Goal: Transaction & Acquisition: Purchase product/service

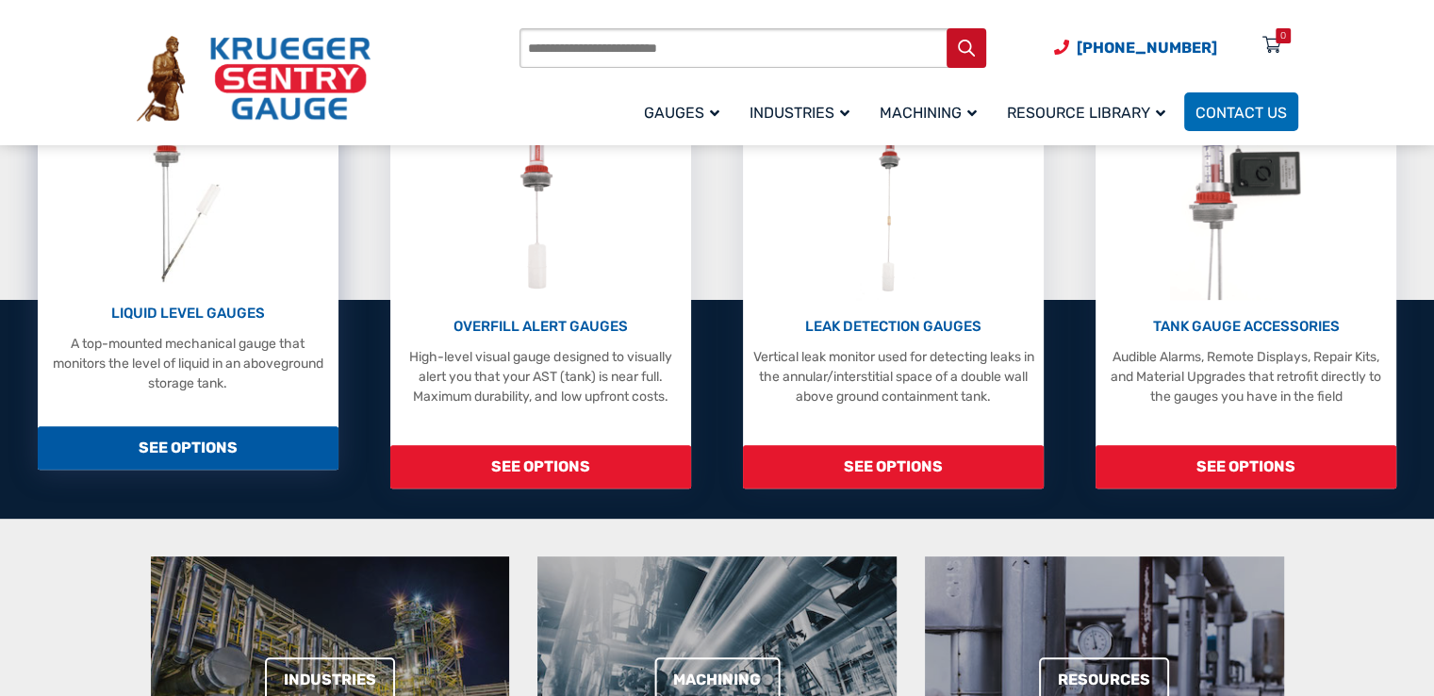
scroll to position [566, 0]
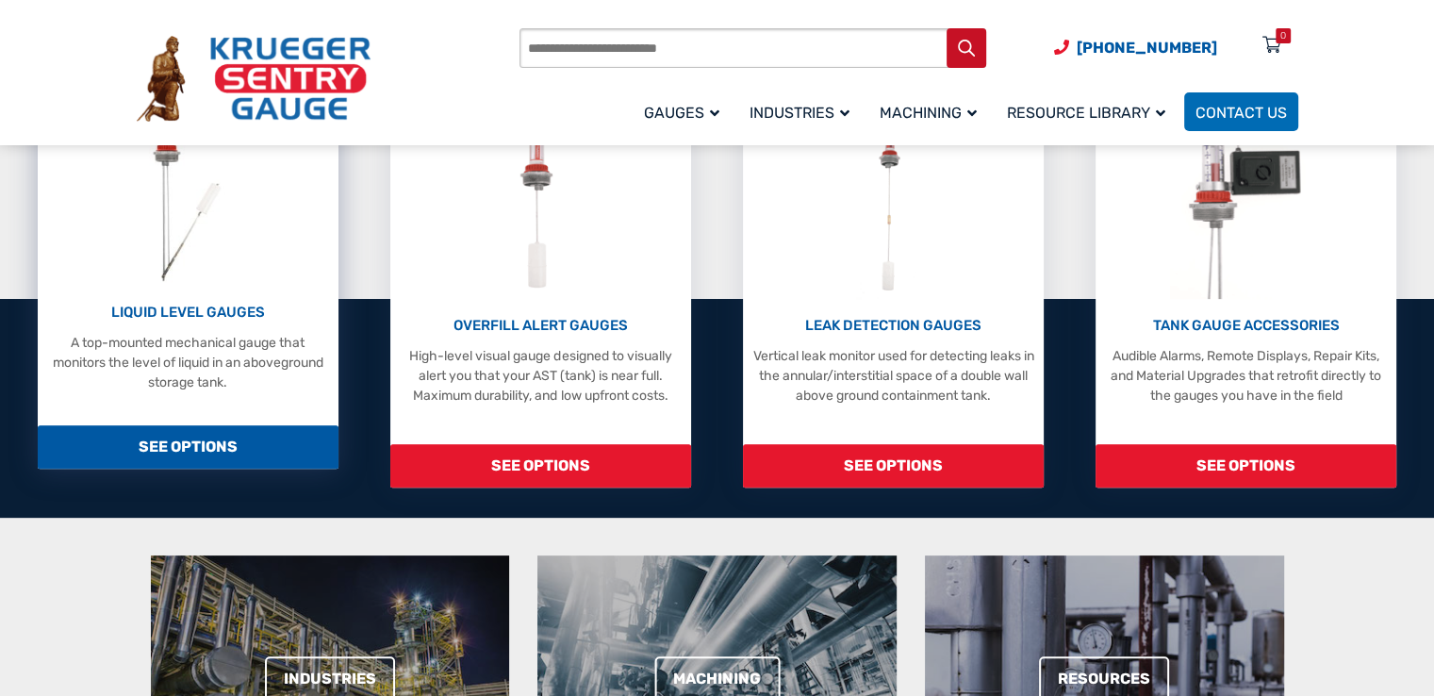
click at [221, 463] on span "SEE OPTIONS" at bounding box center [188, 446] width 301 height 43
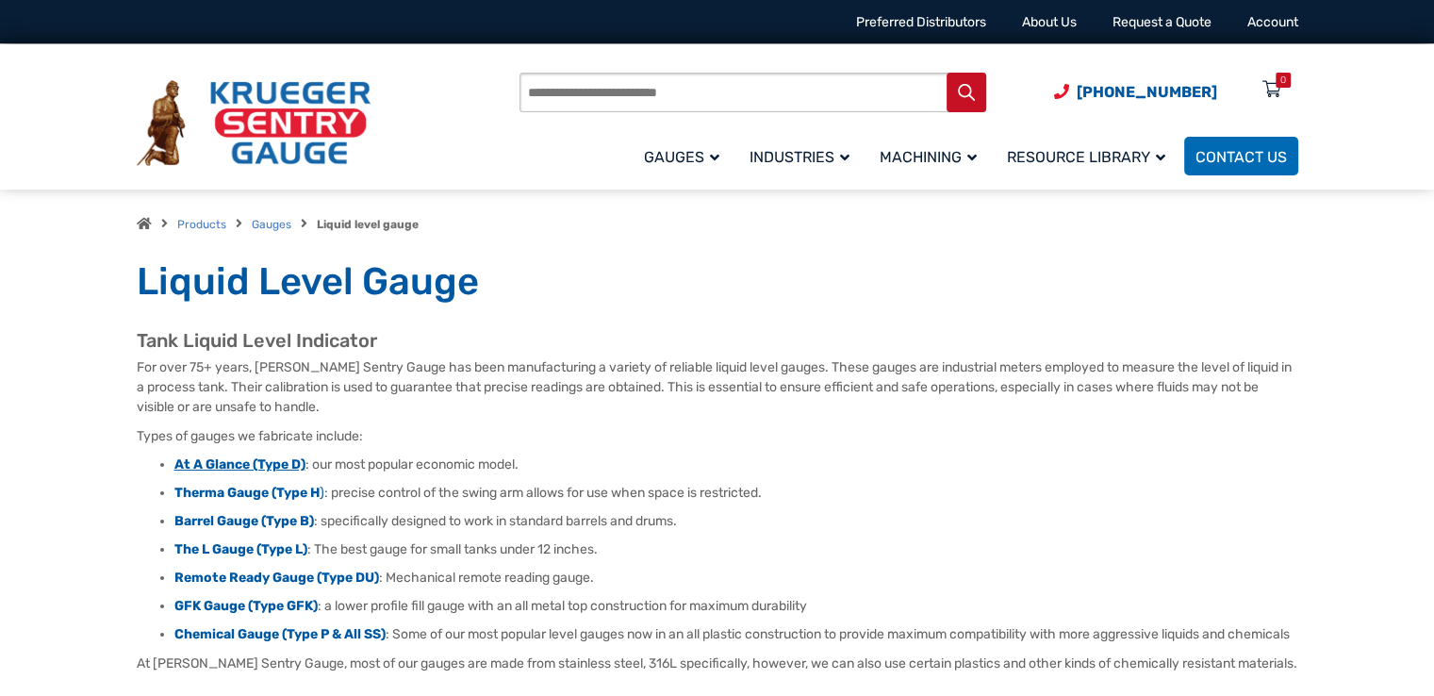
click at [242, 459] on strong "At A Glance (Type D)" at bounding box center [239, 464] width 131 height 16
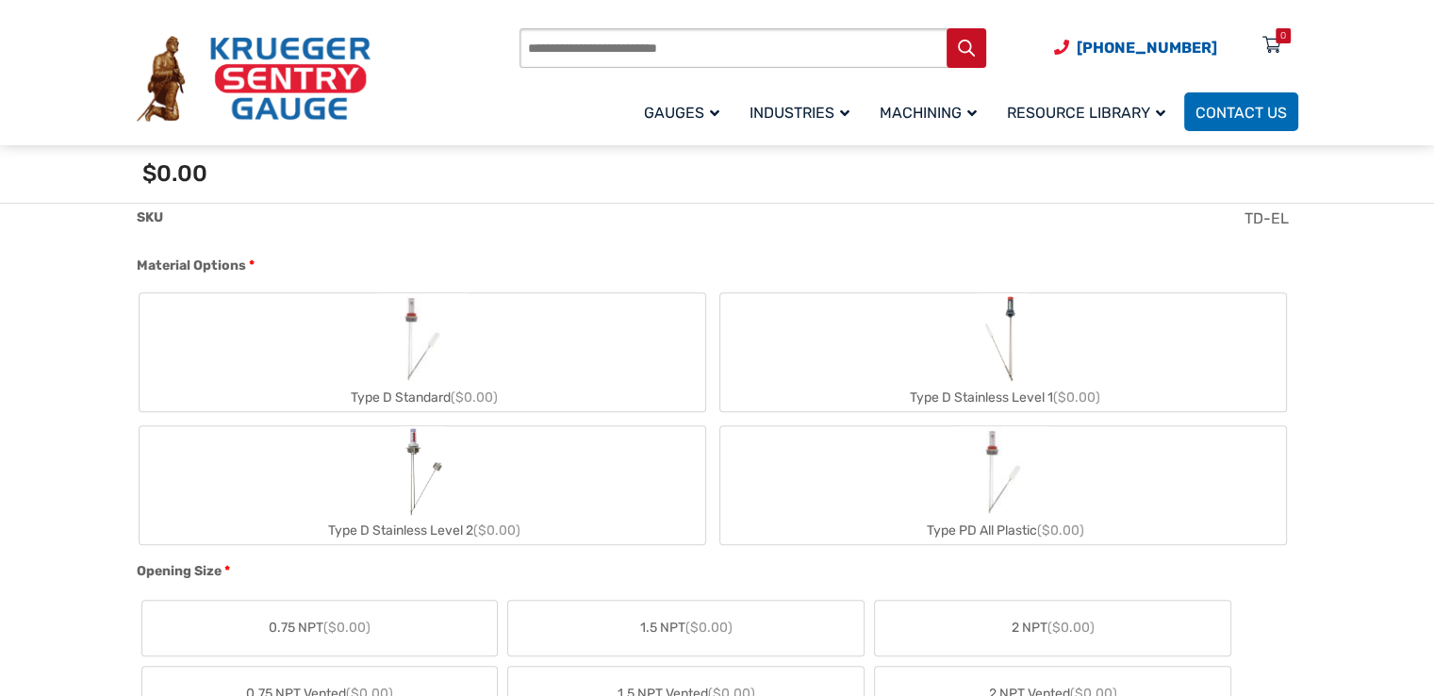
scroll to position [660, 0]
click at [998, 491] on img "Type PD All Plastic" at bounding box center [1003, 468] width 91 height 91
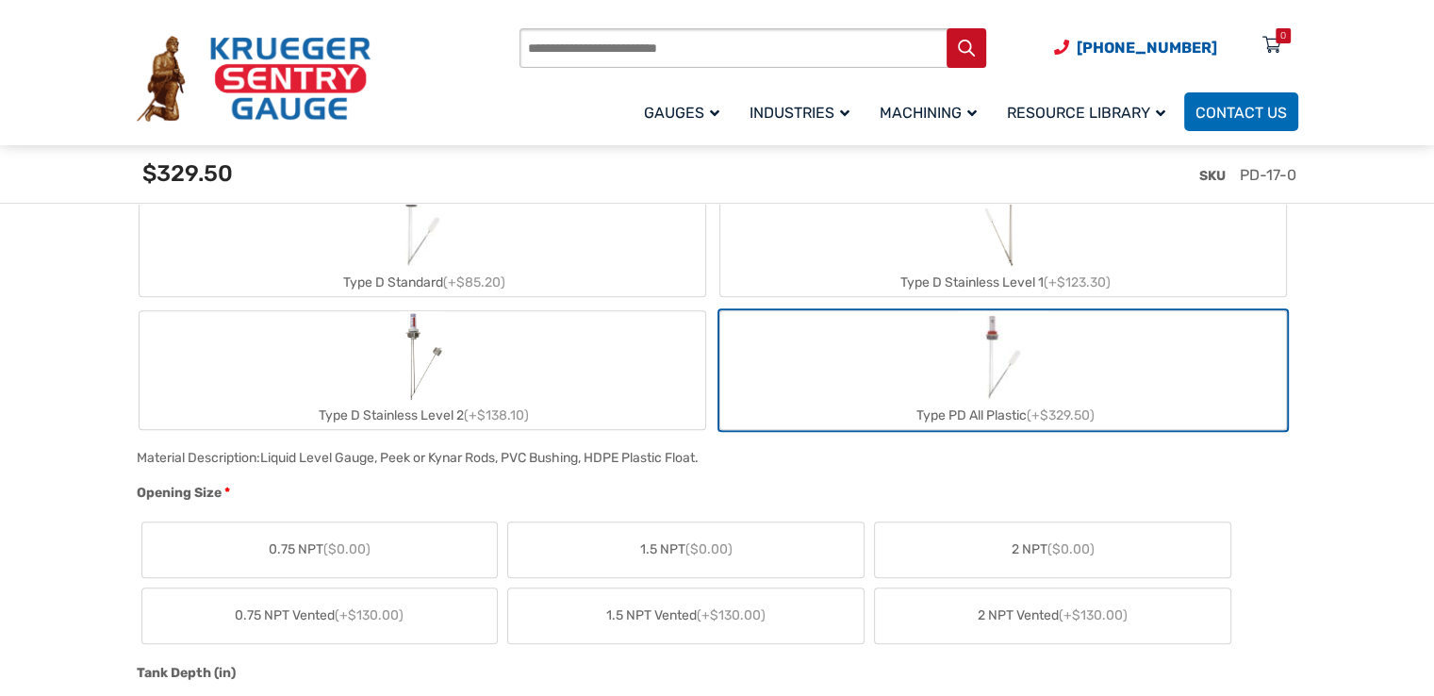
scroll to position [849, 0]
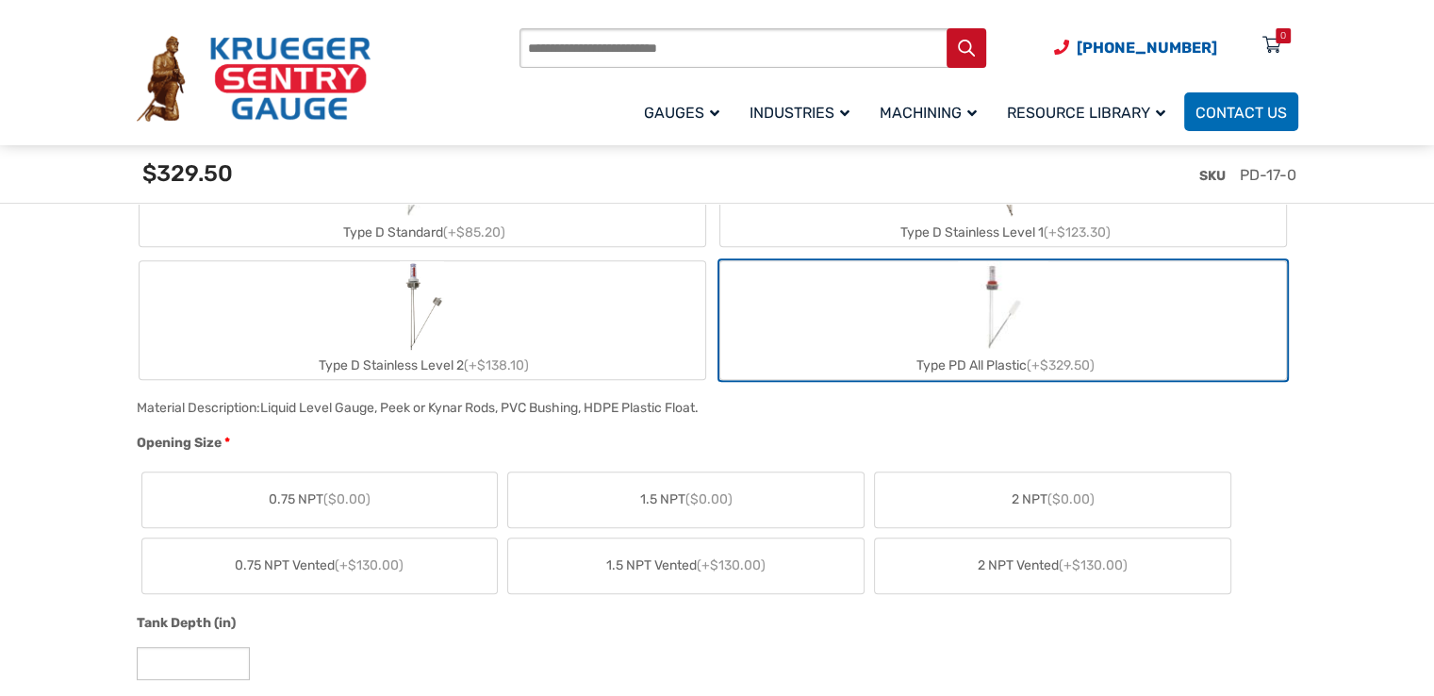
click at [1012, 493] on span "2 NPT ($0.00)" at bounding box center [1053, 499] width 83 height 20
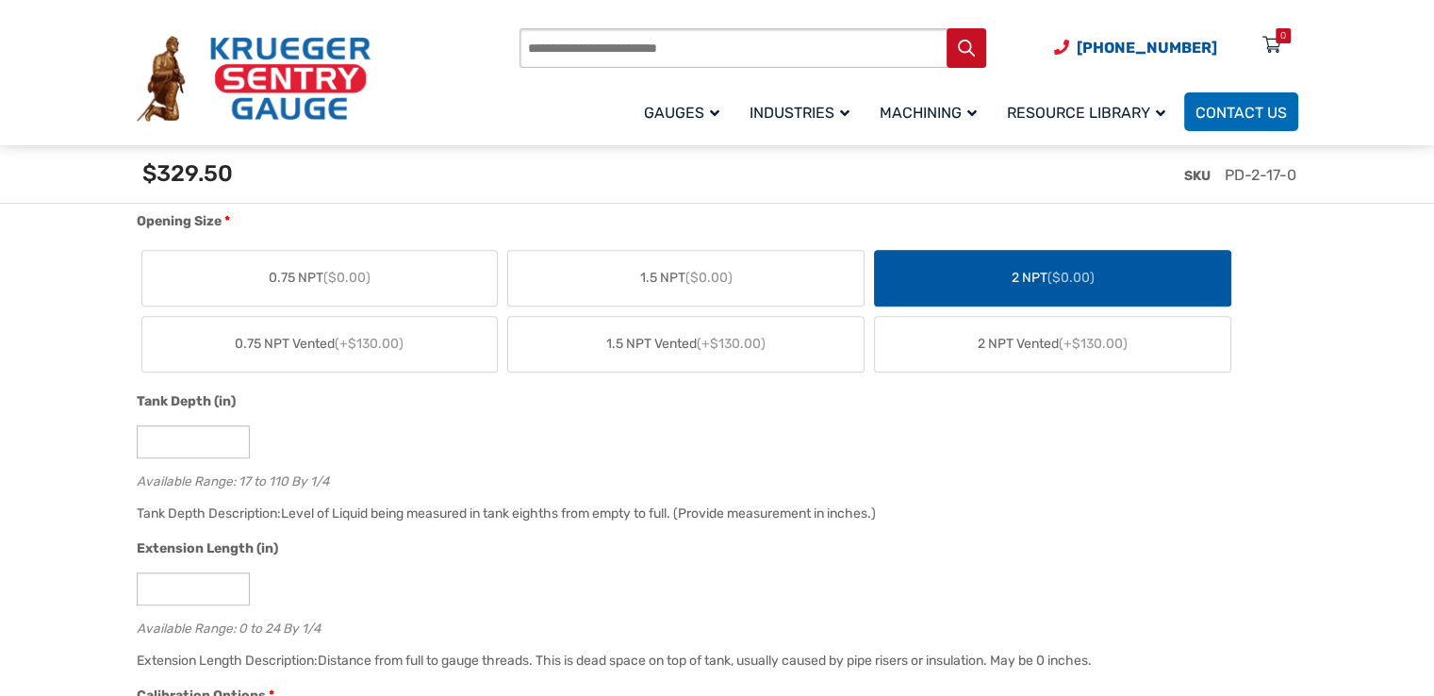
scroll to position [1131, 0]
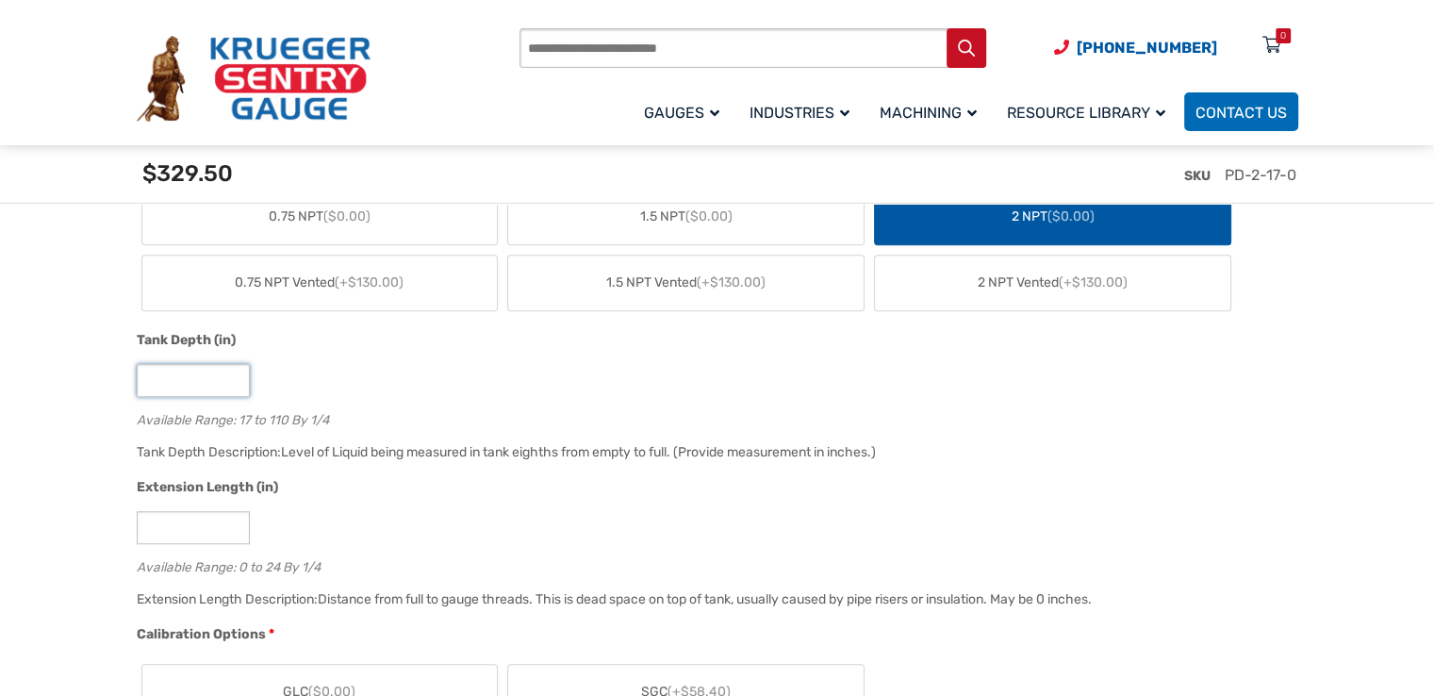
drag, startPoint x: 165, startPoint y: 378, endPoint x: 119, endPoint y: 378, distance: 46.2
type input "**"
click at [520, 520] on div "*" at bounding box center [713, 527] width 1152 height 33
drag, startPoint x: 157, startPoint y: 533, endPoint x: 137, endPoint y: 533, distance: 20.7
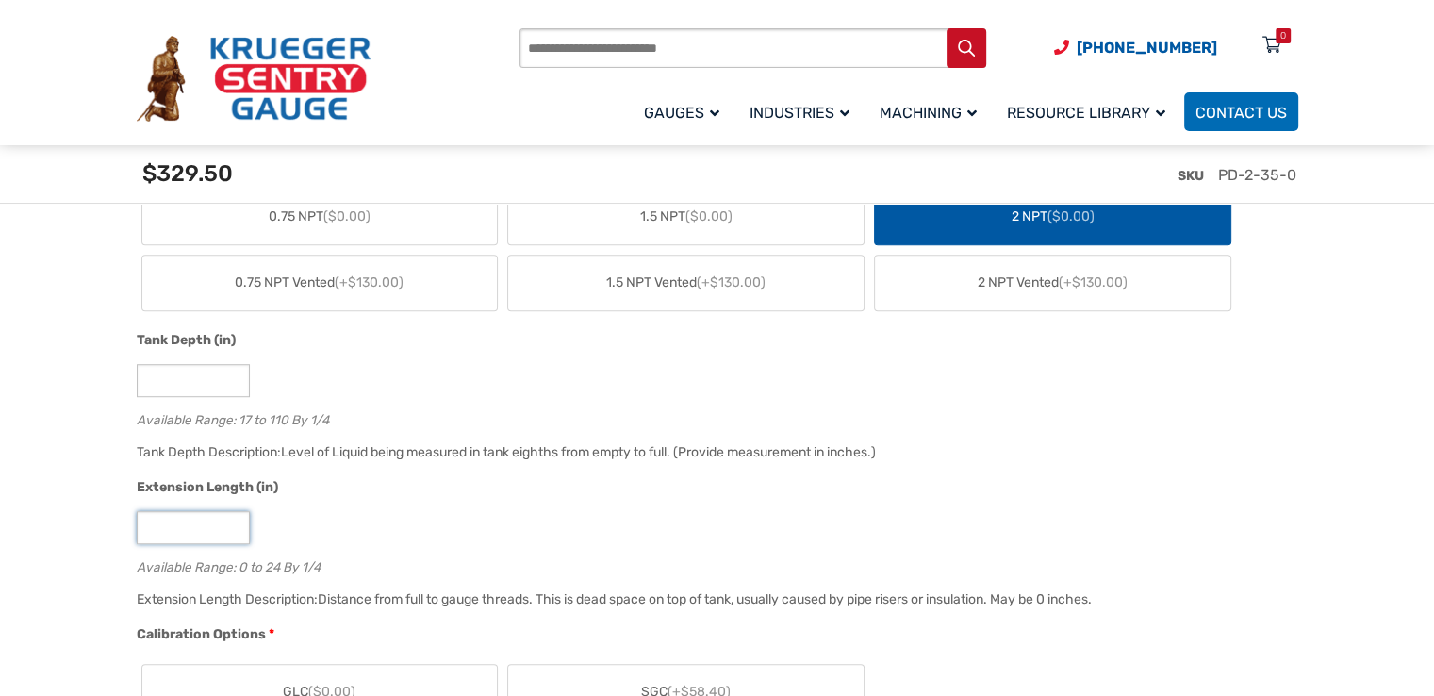
click at [137, 533] on input "*" at bounding box center [193, 527] width 113 height 33
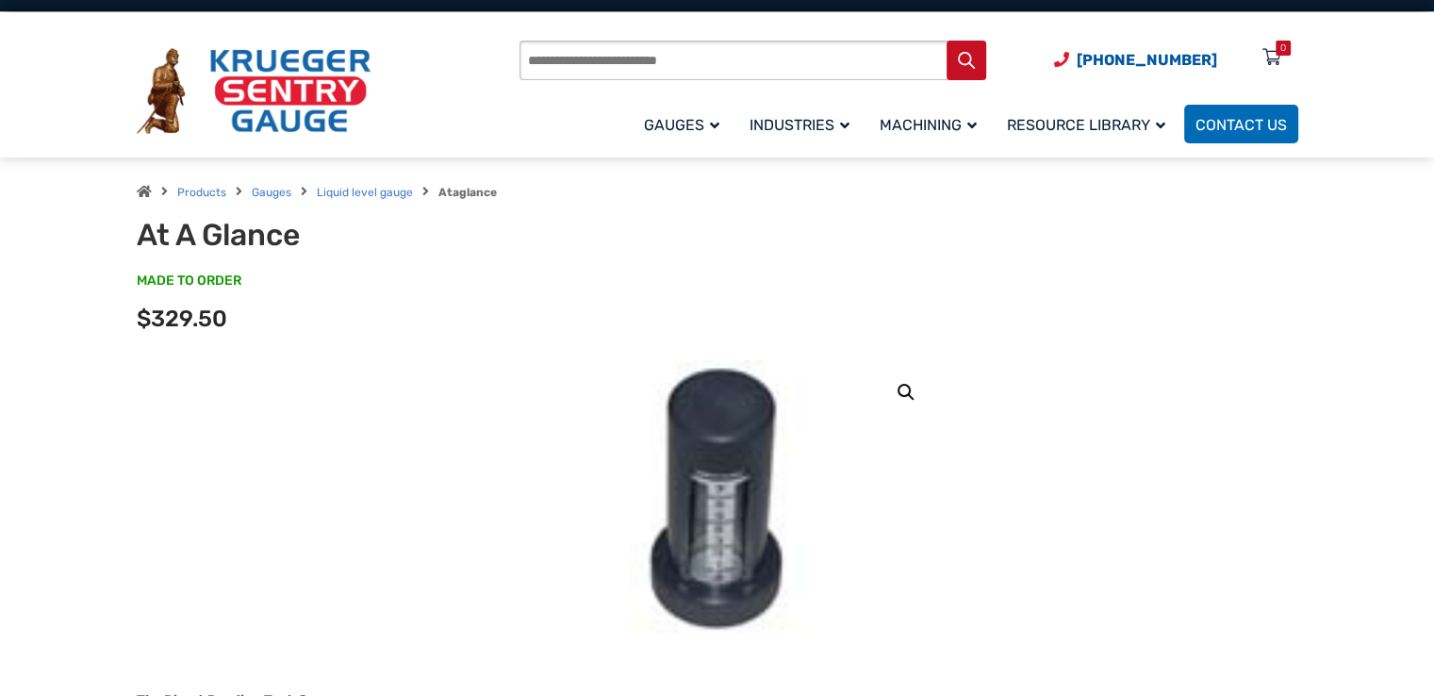
scroll to position [0, 0]
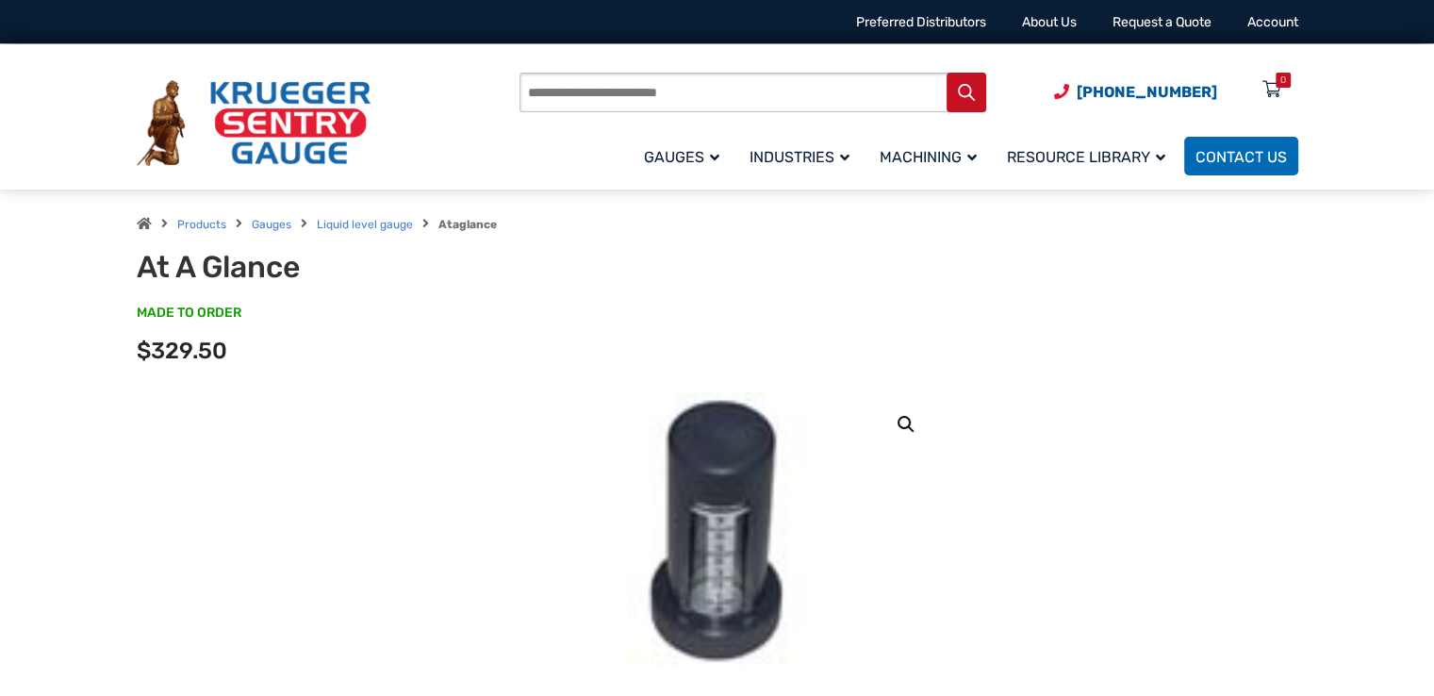
type input "**"
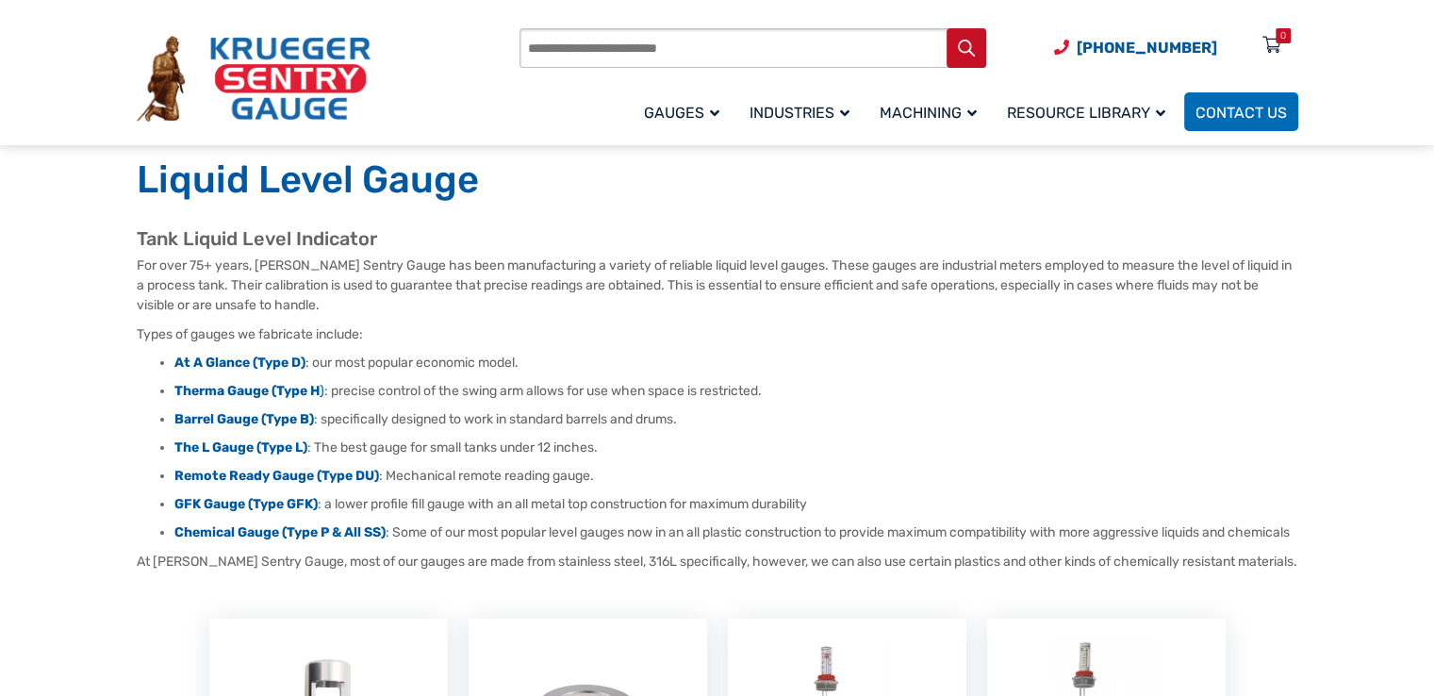
scroll to position [94, 0]
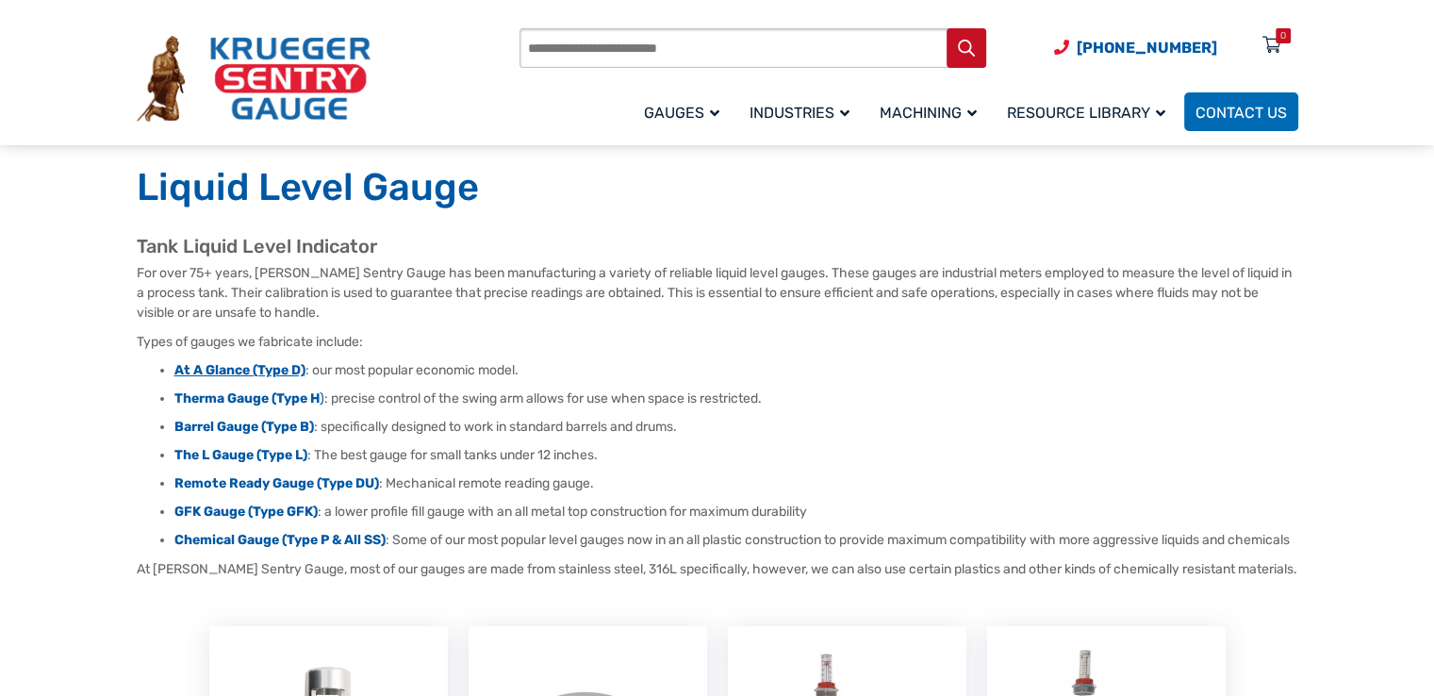
click at [230, 364] on strong "At A Glance (Type D)" at bounding box center [239, 370] width 131 height 16
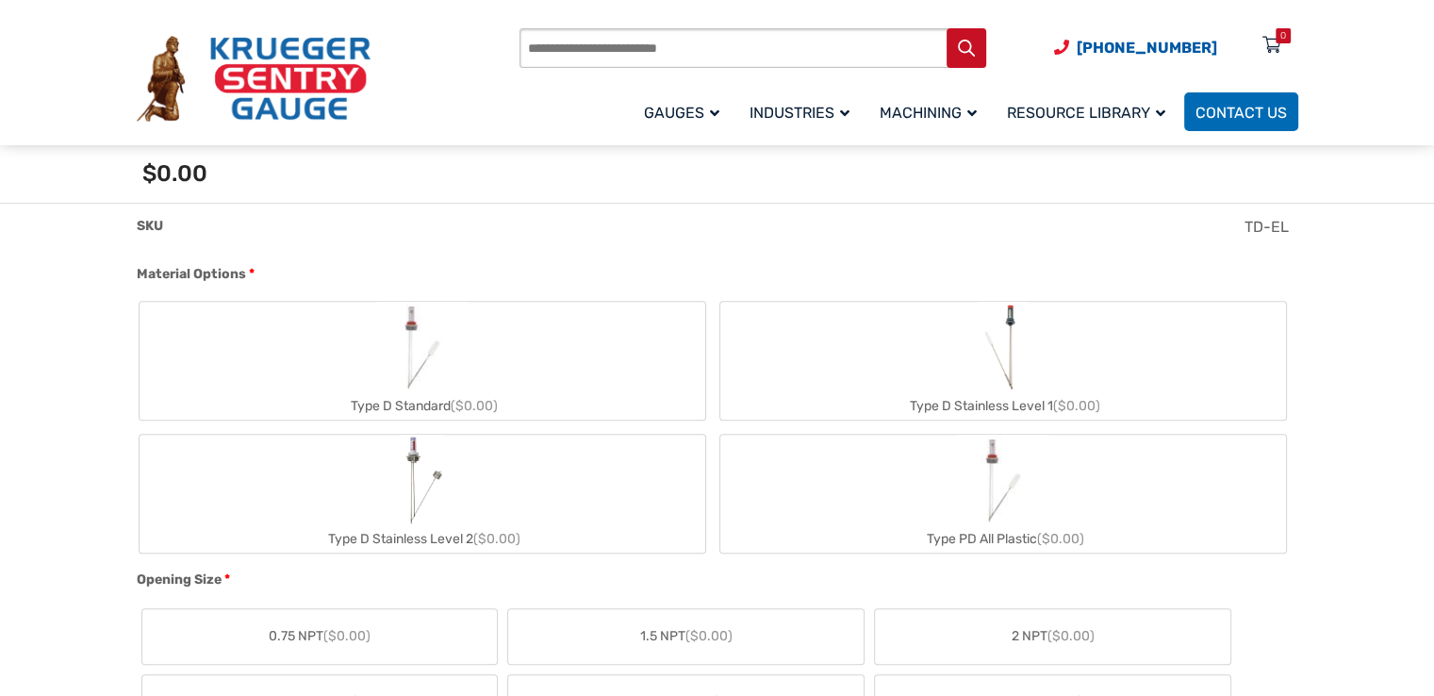
scroll to position [660, 0]
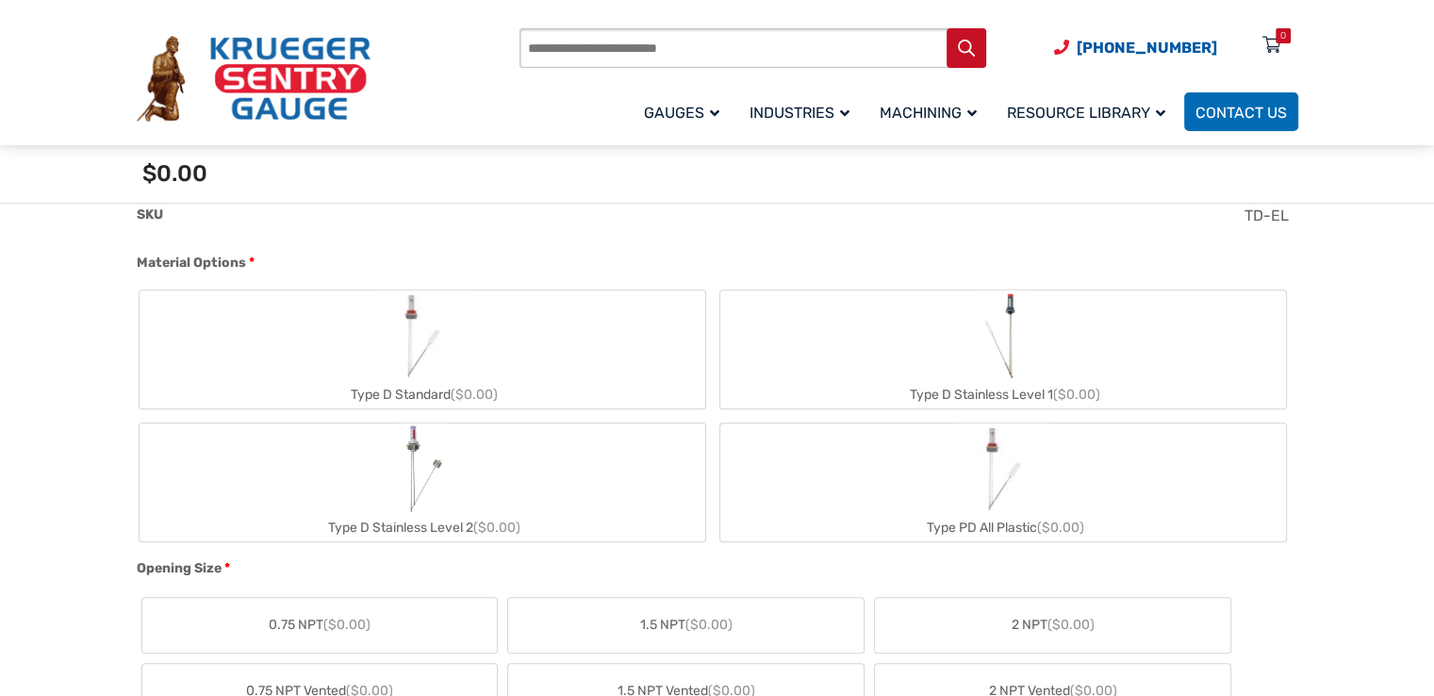
click at [980, 479] on img "Type PD All Plastic" at bounding box center [1003, 468] width 91 height 91
type input "**"
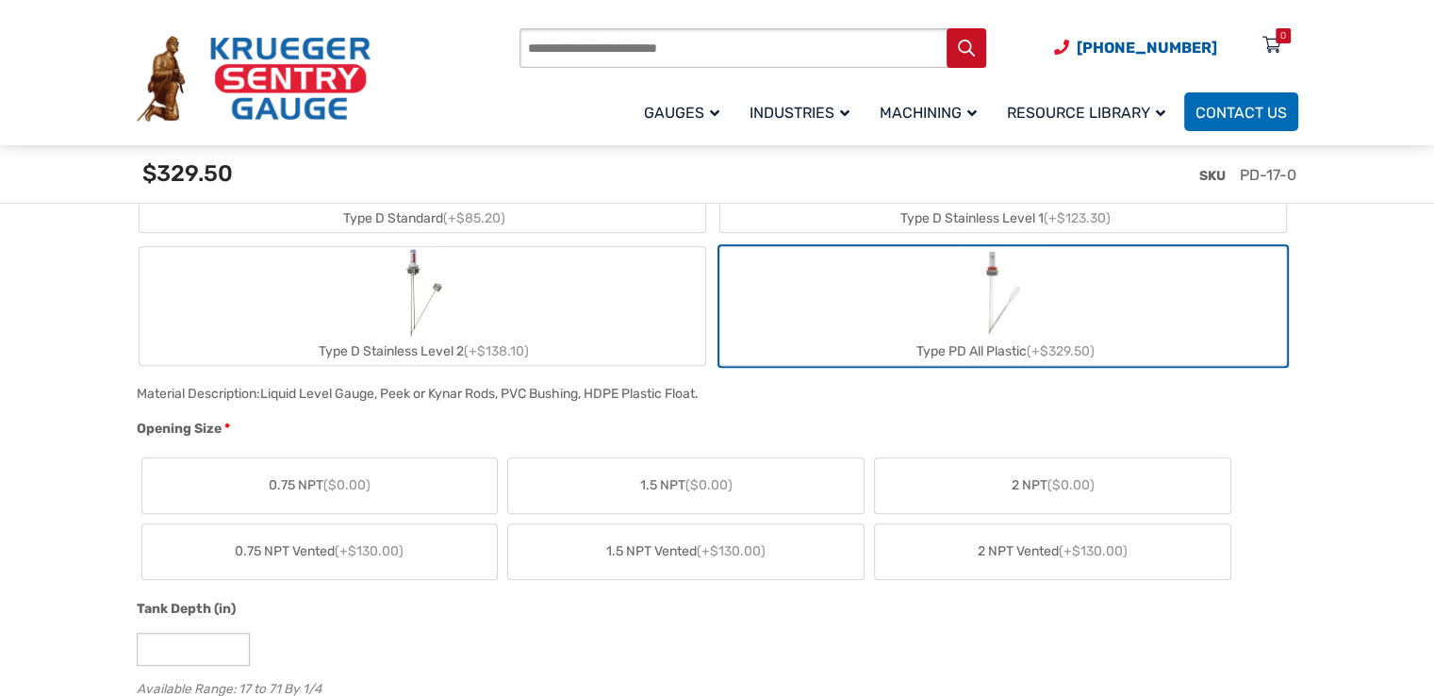
scroll to position [849, 0]
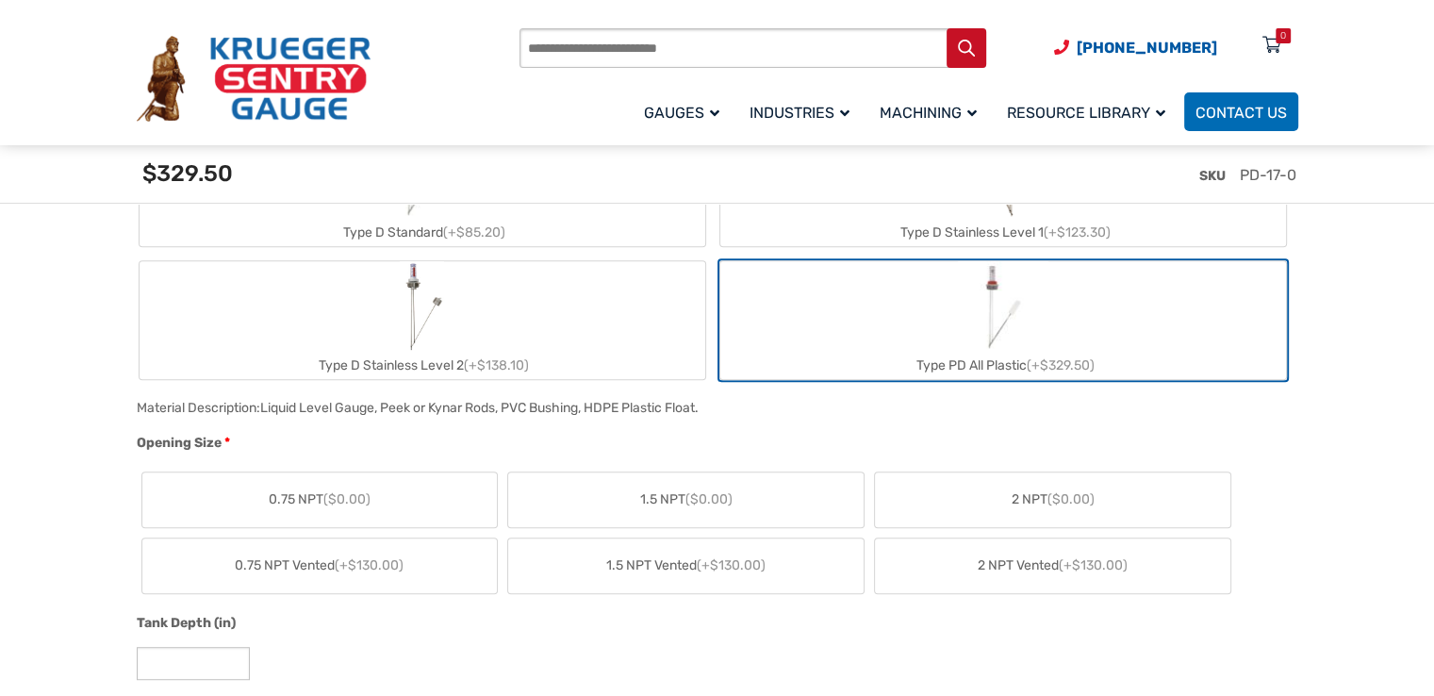
click at [1015, 502] on span "2 NPT ($0.00)" at bounding box center [1053, 499] width 83 height 20
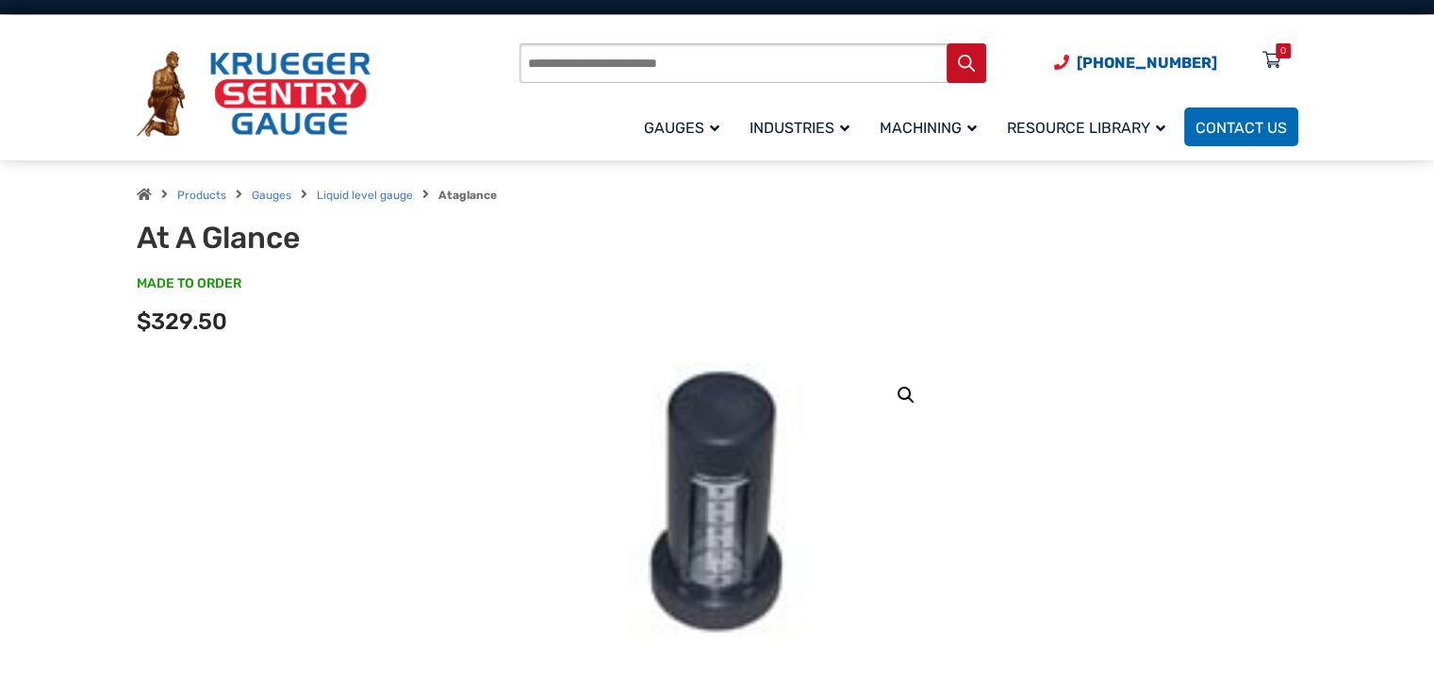
scroll to position [0, 0]
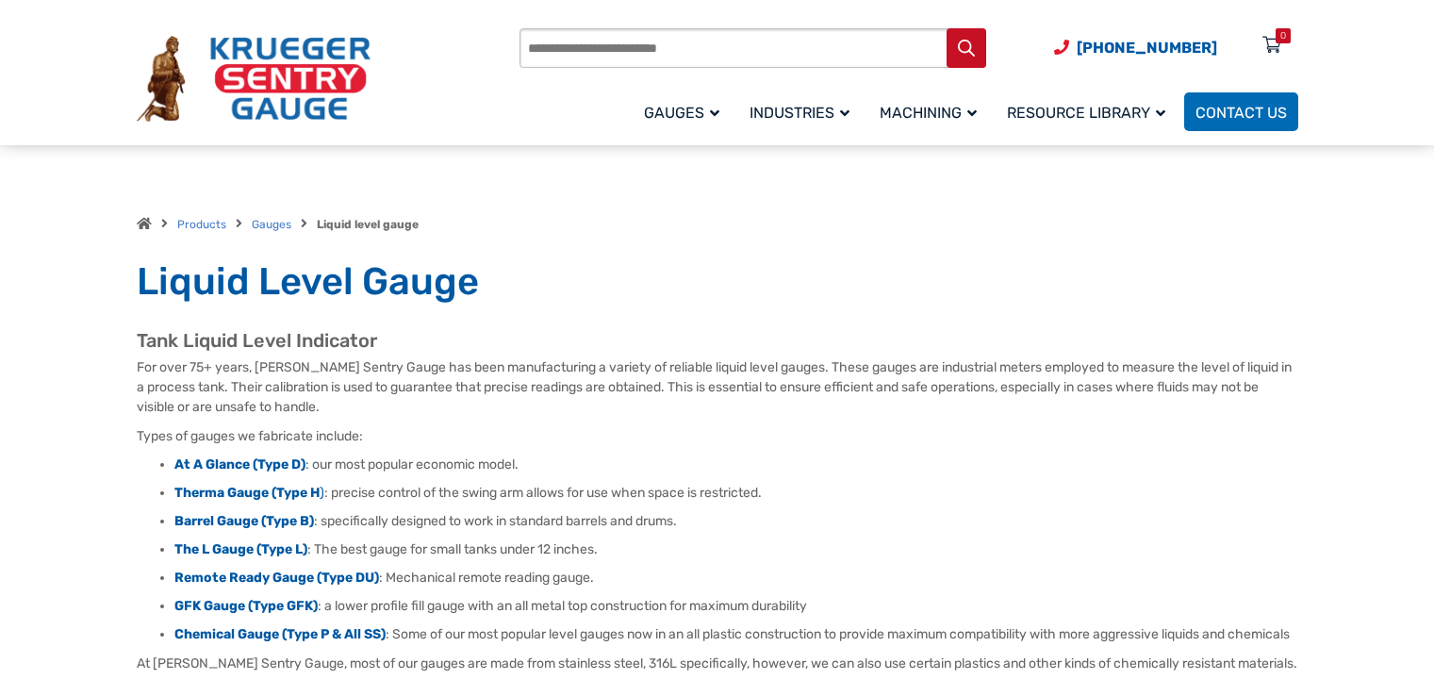
scroll to position [94, 0]
